Goal: Check status

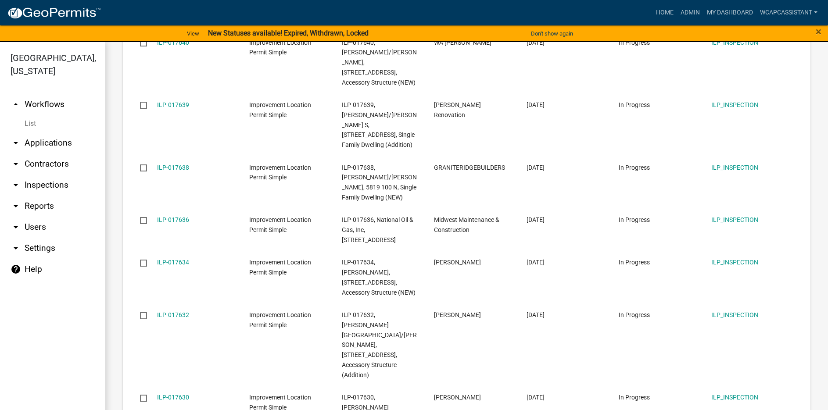
scroll to position [132, 0]
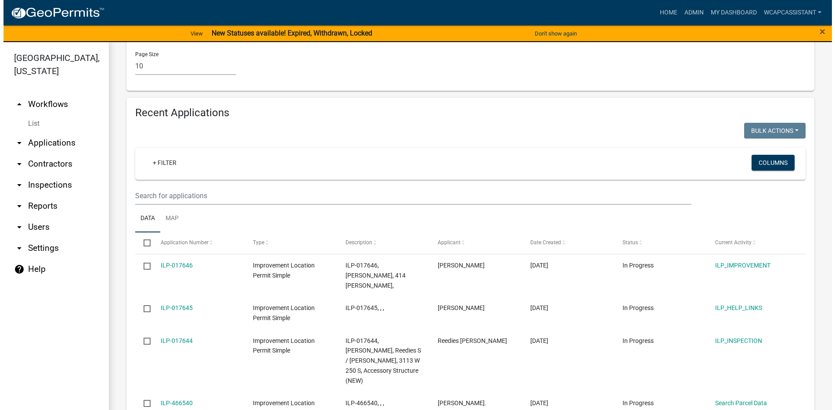
scroll to position [921, 0]
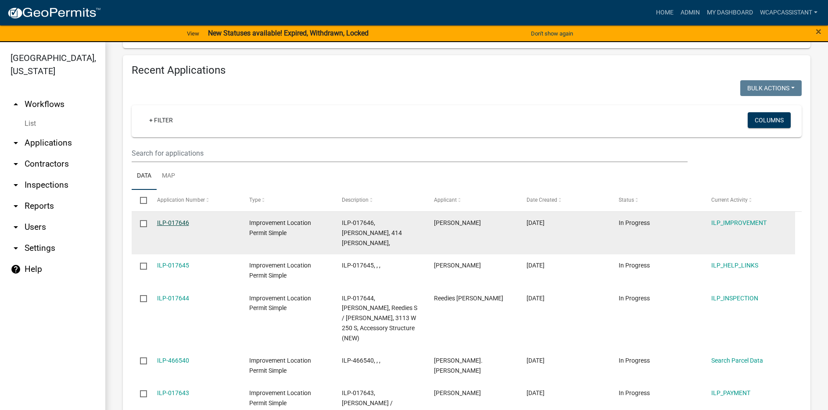
click at [169, 219] on link "ILP-017646" at bounding box center [173, 222] width 32 height 7
